Goal: Task Accomplishment & Management: Complete application form

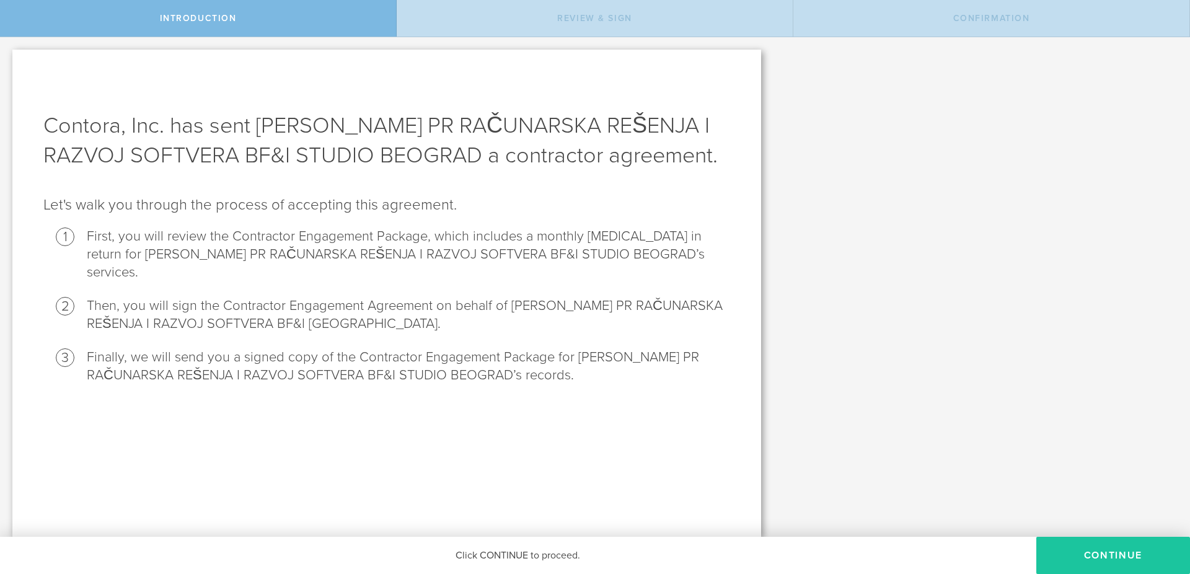
click at [1106, 551] on button "Continue" at bounding box center [1113, 555] width 154 height 37
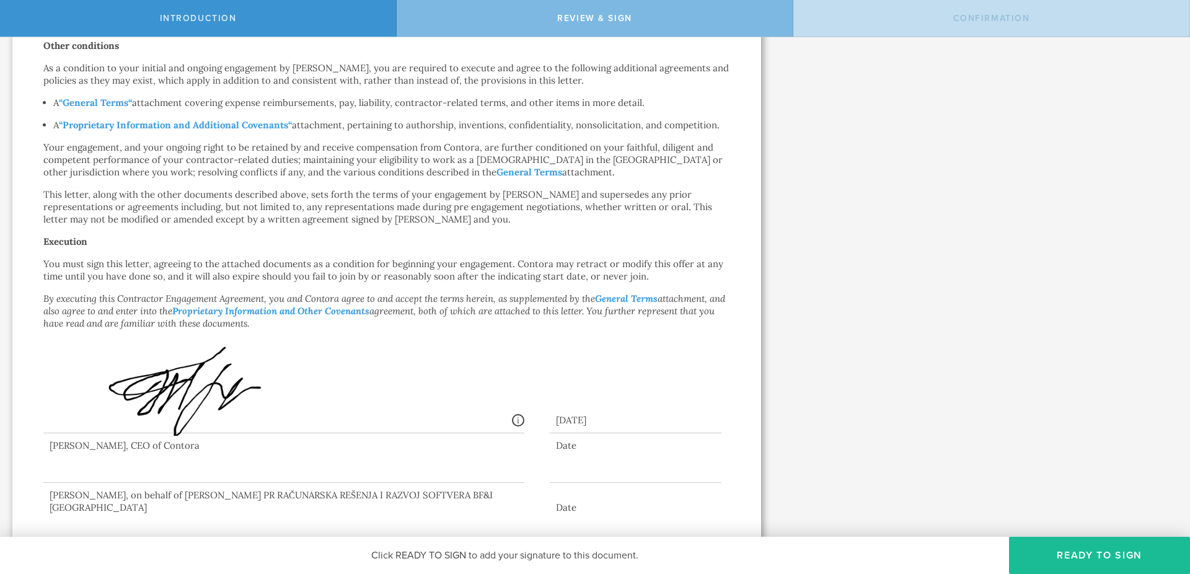
scroll to position [614, 0]
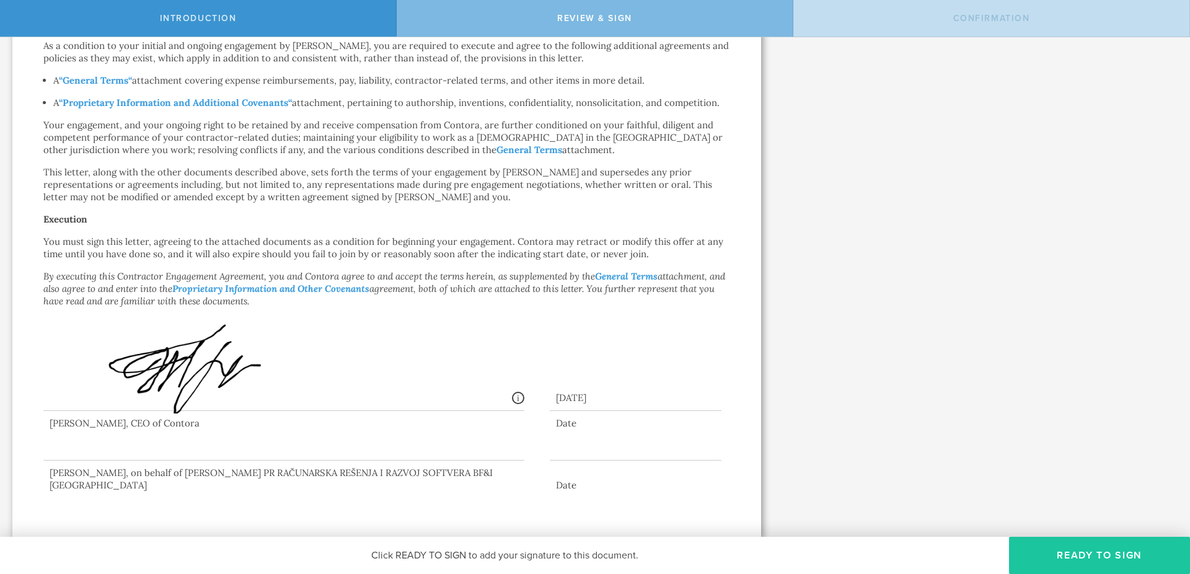
click at [1072, 553] on button "Ready to Sign" at bounding box center [1099, 555] width 181 height 37
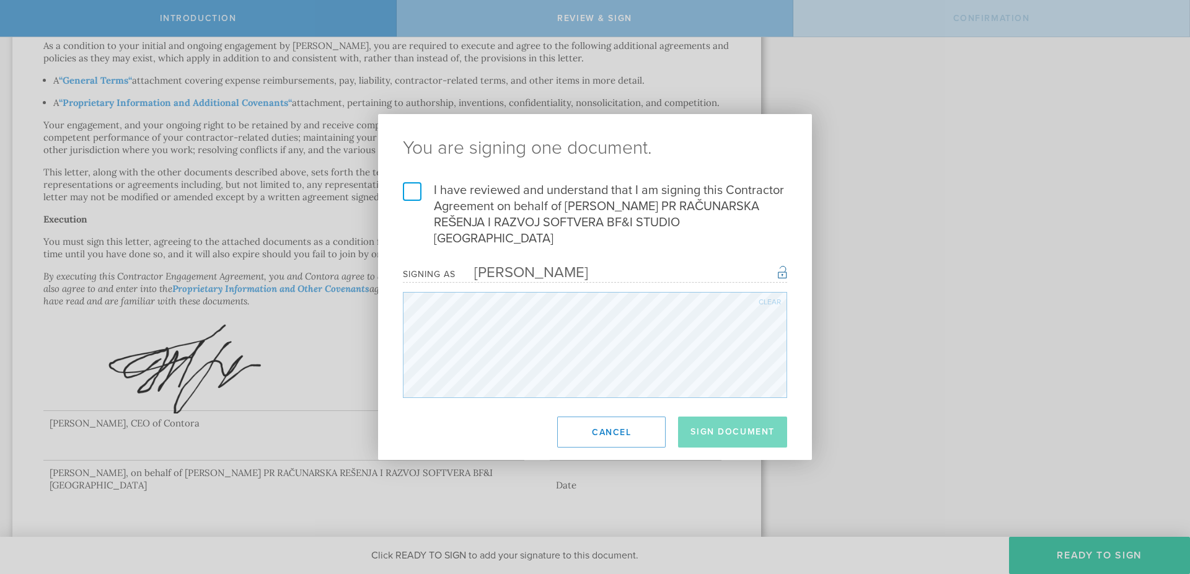
click at [766, 298] on div "Clear" at bounding box center [770, 301] width 22 height 7
click at [518, 400] on div "You are signing one document. I have reviewed and understand that I am signing …" at bounding box center [595, 287] width 434 height 346
click at [570, 408] on div "You are signing one document. I have reviewed and understand that I am signing …" at bounding box center [595, 287] width 434 height 346
click at [763, 298] on div "Clear" at bounding box center [770, 301] width 22 height 7
click at [651, 275] on form "I have reviewed and understand that I am signing this Contractor Agreement on b…" at bounding box center [595, 290] width 384 height 216
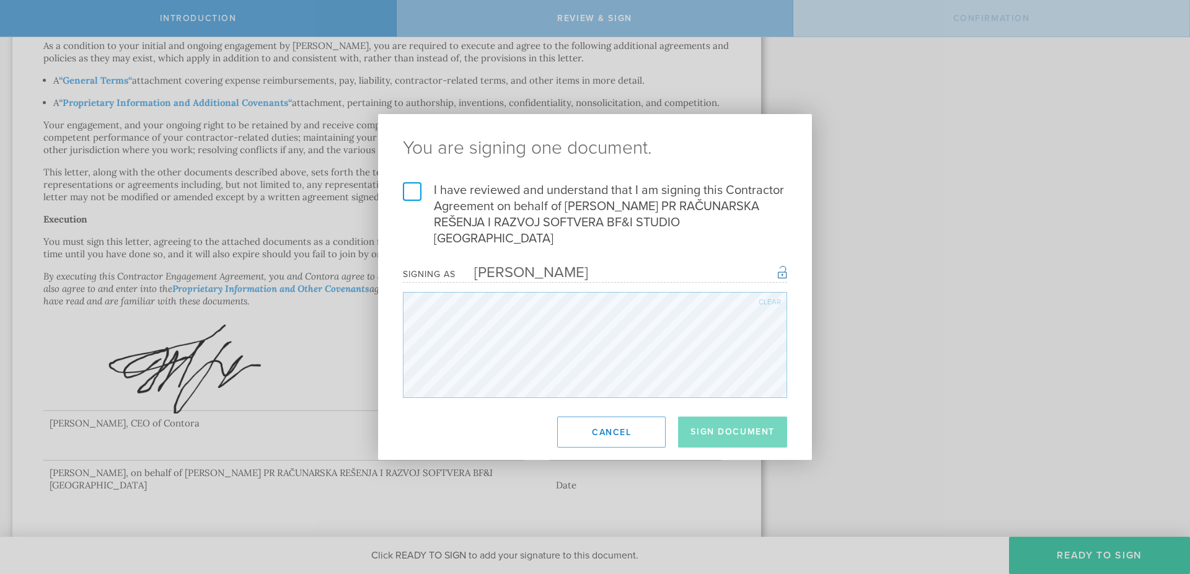
click at [769, 298] on div "Clear" at bounding box center [770, 301] width 22 height 7
click at [770, 280] on form "I have reviewed and understand that I am signing this Contractor Agreement on b…" at bounding box center [595, 290] width 384 height 216
click at [611, 417] on button "Cancel" at bounding box center [611, 432] width 108 height 31
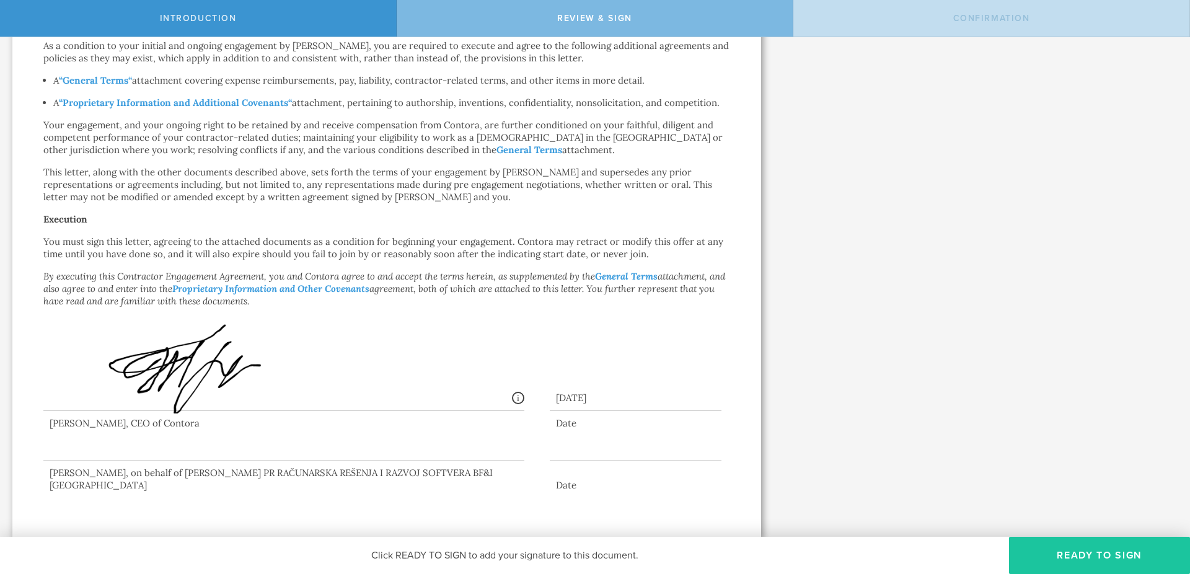
click at [1074, 557] on button "Ready to Sign" at bounding box center [1099, 555] width 181 height 37
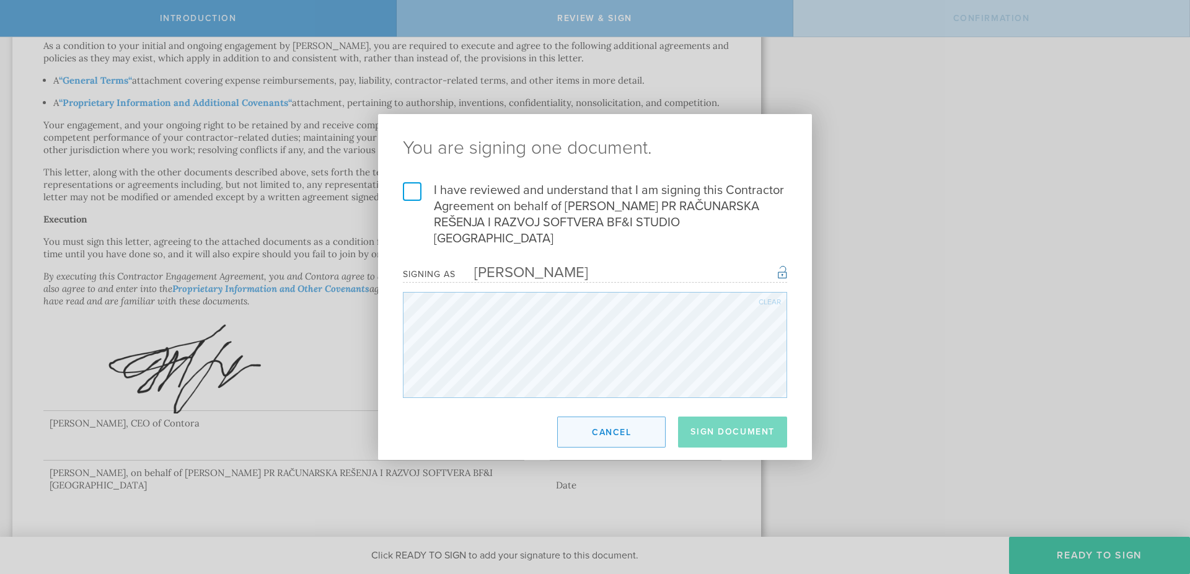
click at [611, 417] on button "Cancel" at bounding box center [611, 432] width 108 height 31
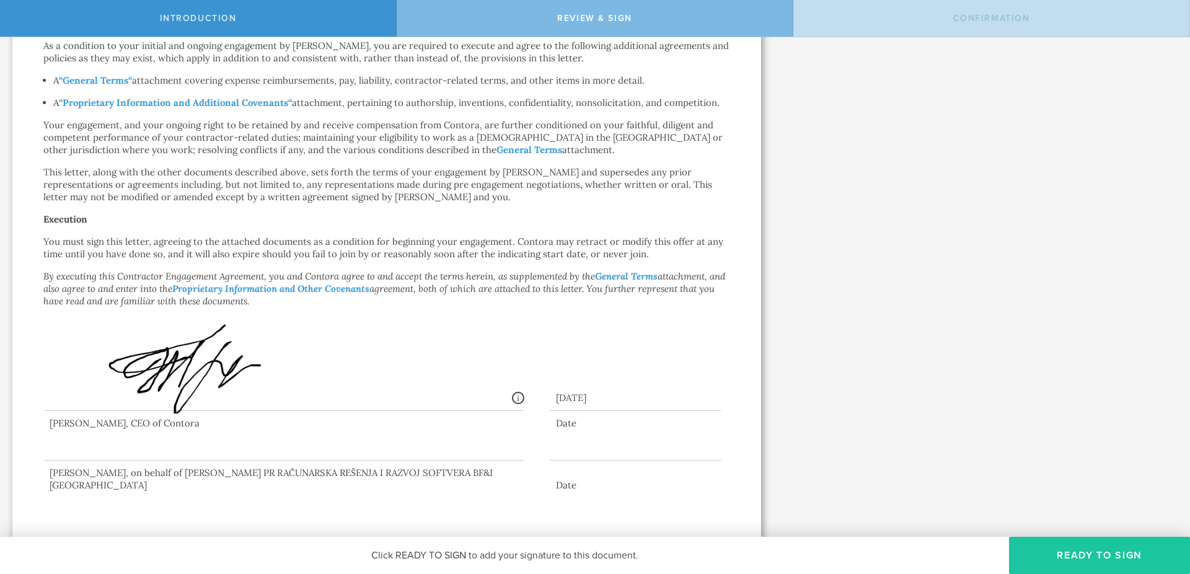
click at [1033, 543] on button "Ready to Sign" at bounding box center [1099, 555] width 181 height 37
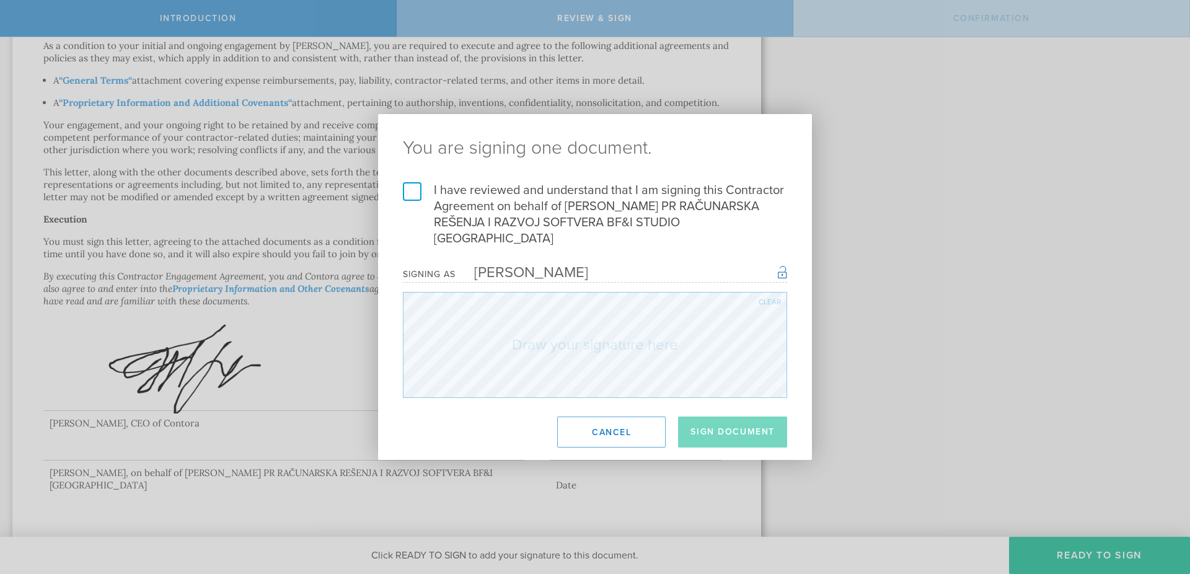
click at [811, 404] on footer "Sign Document Cancel" at bounding box center [595, 432] width 434 height 56
click at [707, 276] on form "I have reviewed and understand that I am signing this Contractor Agreement on b…" at bounding box center [595, 290] width 384 height 216
click at [761, 298] on div "Clear" at bounding box center [770, 301] width 22 height 7
click at [835, 180] on div "You are signing one document. I have reviewed and understand that I am signing …" at bounding box center [595, 287] width 1190 height 574
click at [410, 200] on label "I have reviewed and understand that I am signing this Contractor Agreement on b…" at bounding box center [595, 214] width 384 height 64
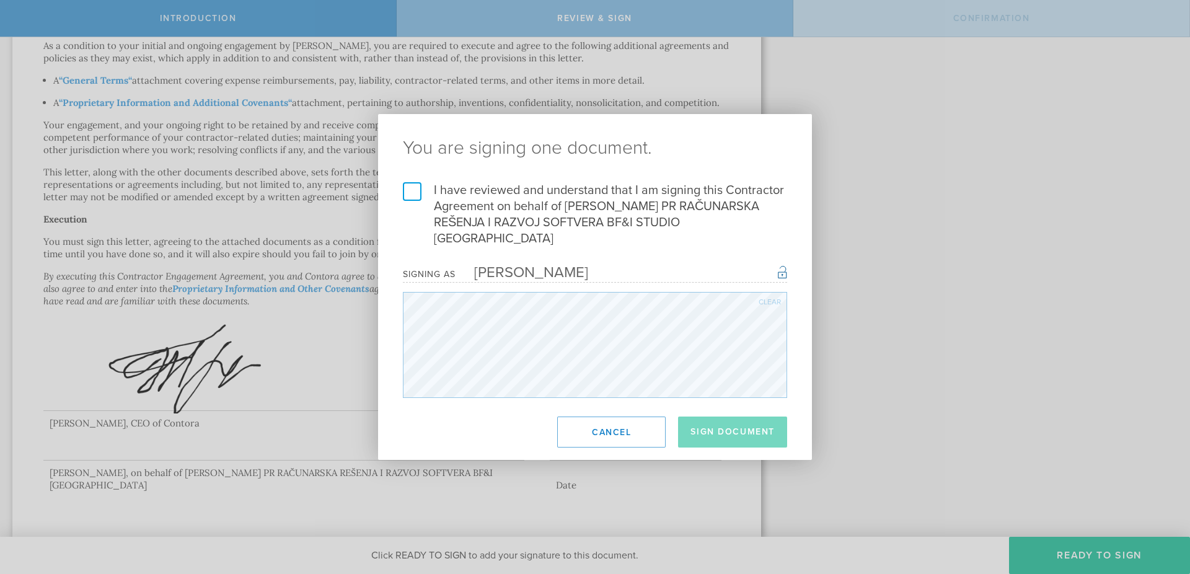
click at [0, 0] on input "I have reviewed and understand that I am signing this Contractor Agreement on b…" at bounding box center [0, 0] width 0 height 0
click at [744, 424] on button "Sign Document" at bounding box center [732, 432] width 109 height 31
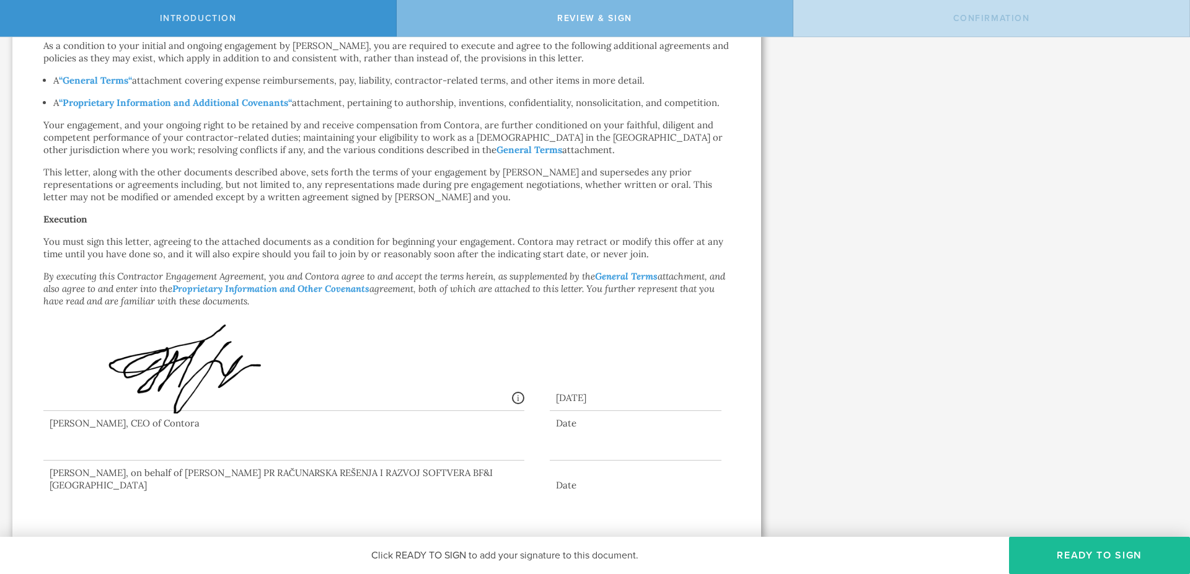
scroll to position [0, 0]
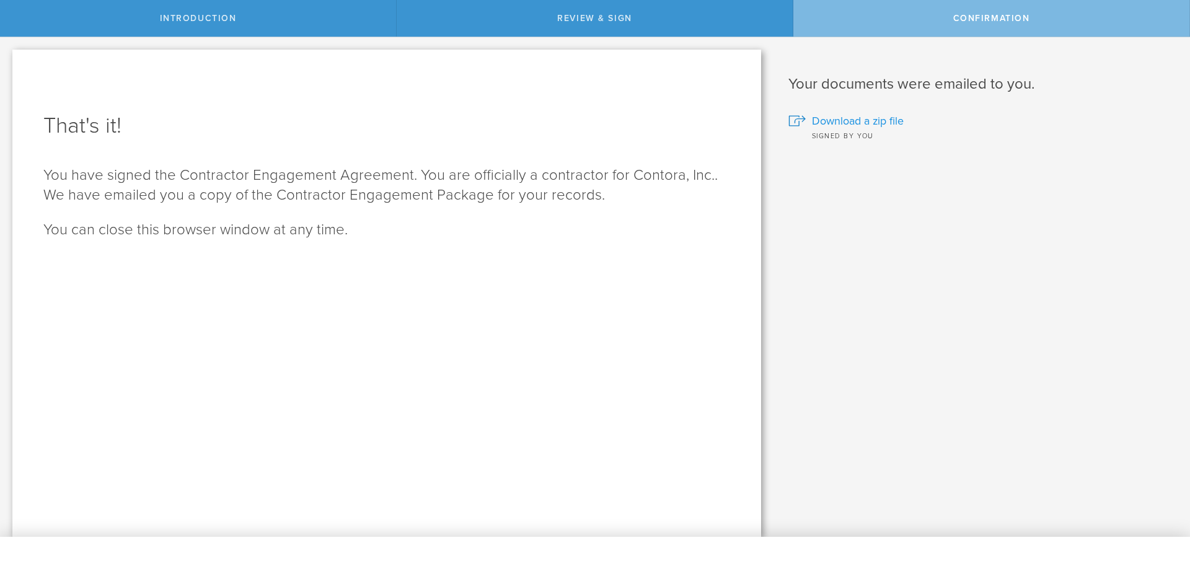
click at [860, 117] on span "Download a zip file" at bounding box center [858, 121] width 92 height 16
